Goal: Task Accomplishment & Management: Manage account settings

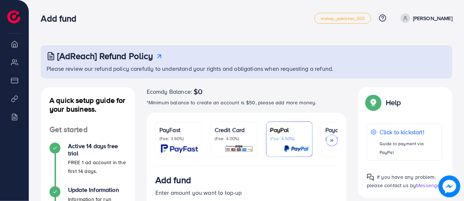
click at [435, 19] on p "[PERSON_NAME]" at bounding box center [432, 18] width 39 height 9
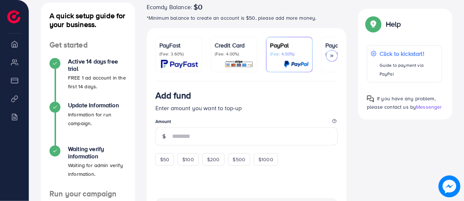
scroll to position [86, 0]
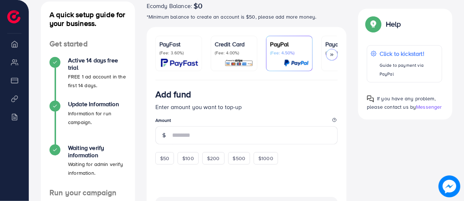
click at [337, 55] on div at bounding box center [332, 55] width 12 height 12
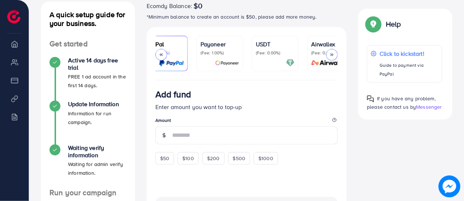
scroll to position [0, 141]
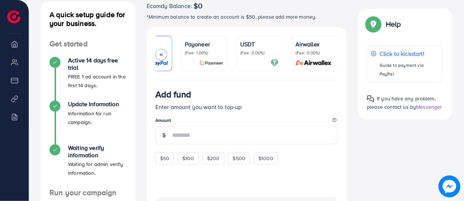
click at [162, 56] on icon at bounding box center [161, 54] width 5 height 5
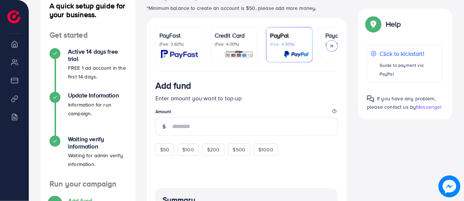
scroll to position [95, 0]
click at [333, 42] on div at bounding box center [332, 46] width 12 height 12
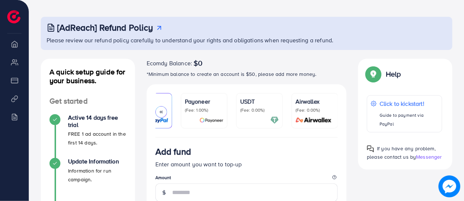
scroll to position [0, 0]
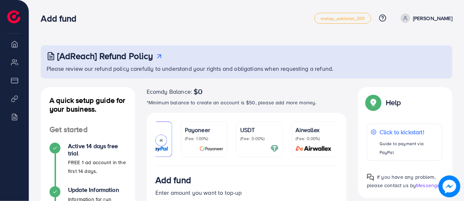
click at [440, 16] on p "[PERSON_NAME]" at bounding box center [432, 18] width 39 height 9
click at [425, 47] on link "Log out" at bounding box center [417, 43] width 69 height 16
